Goal: Transaction & Acquisition: Purchase product/service

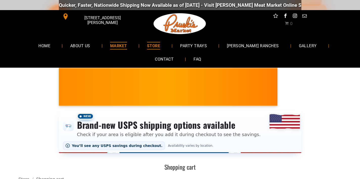
click at [112, 48] on span "MARKET" at bounding box center [118, 45] width 17 height 7
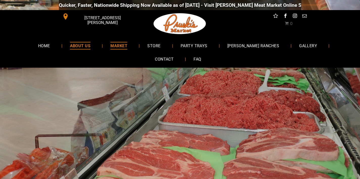
click at [70, 45] on span "ABOUT US" at bounding box center [80, 45] width 21 height 7
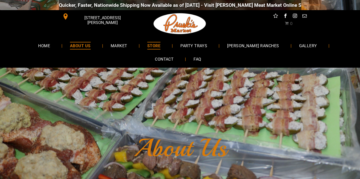
click at [148, 46] on span "STORE" at bounding box center [153, 45] width 13 height 7
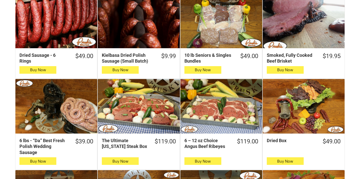
scroll to position [197, 0]
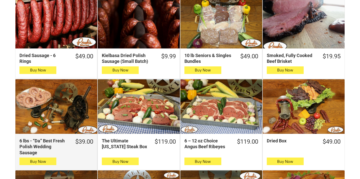
click at [52, 108] on div "6 lbs - “Da” Best Fresh Polish Wedding Sausage" at bounding box center [56, 106] width 82 height 55
